Goal: Transaction & Acquisition: Purchase product/service

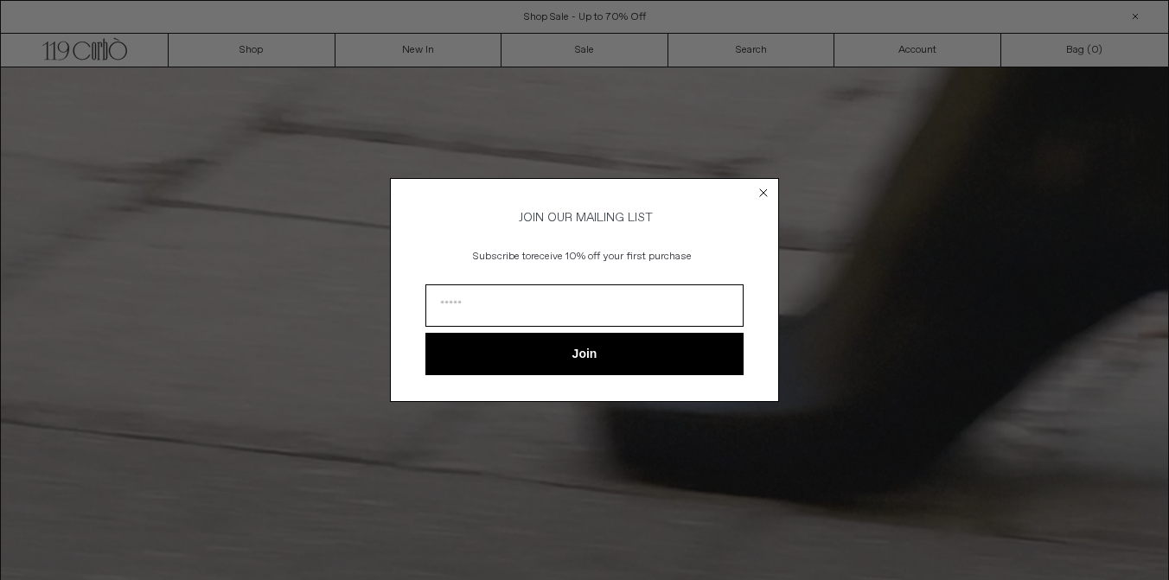
click at [761, 188] on circle "Close dialog" at bounding box center [764, 193] width 16 height 16
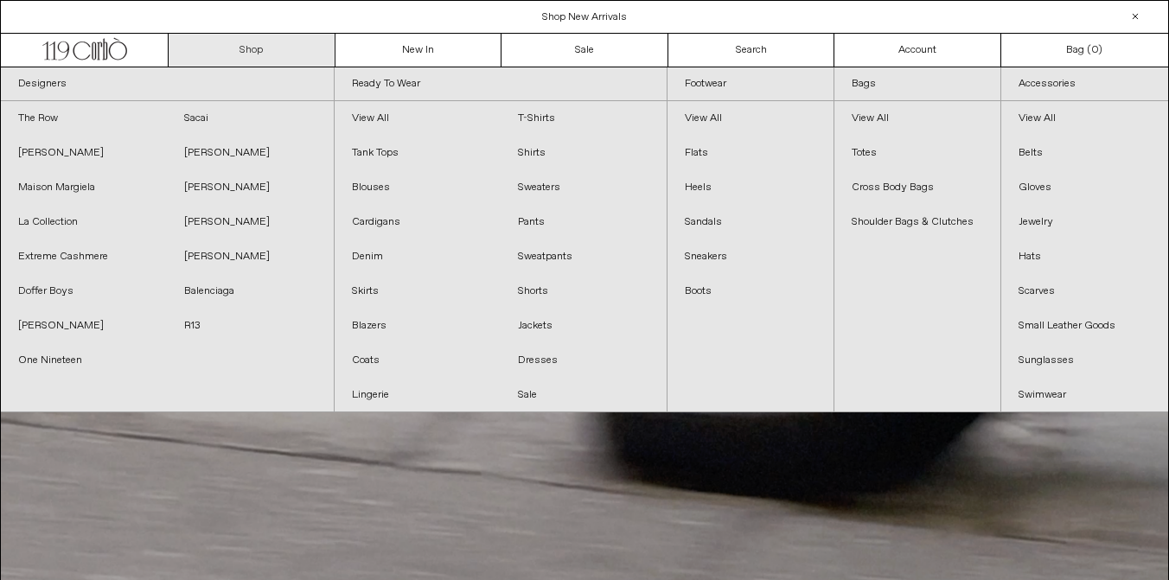
click at [259, 47] on link "Shop" at bounding box center [252, 50] width 167 height 33
click at [259, 38] on link "Shop" at bounding box center [252, 50] width 167 height 33
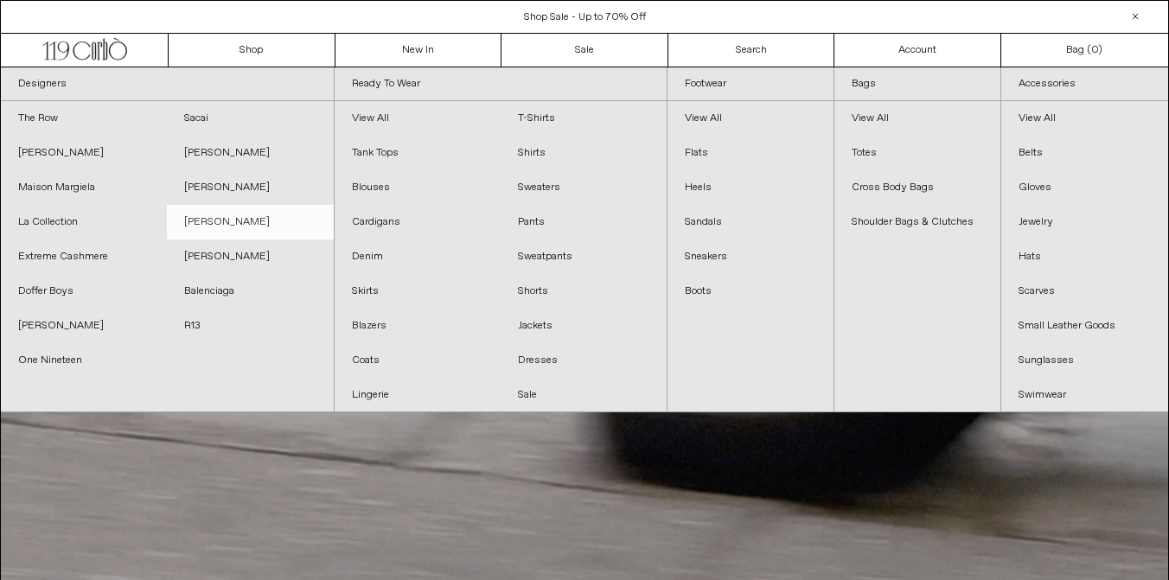
click at [207, 226] on link "[PERSON_NAME]" at bounding box center [250, 222] width 166 height 35
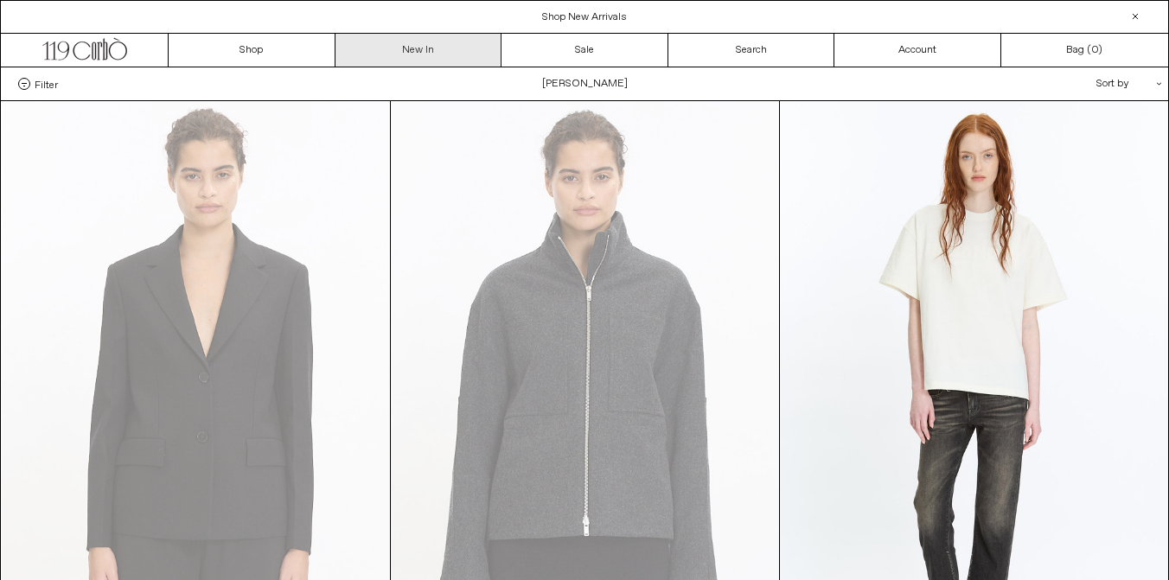
click at [421, 45] on link "New In" at bounding box center [418, 50] width 167 height 33
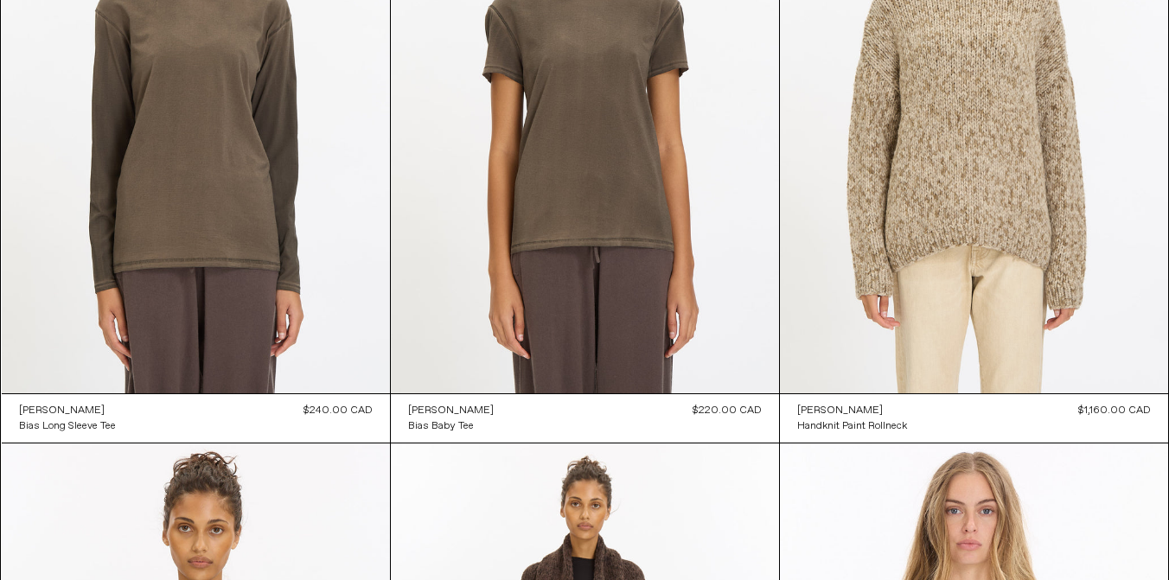
scroll to position [9135, 0]
